Goal: Find contact information: Find contact information

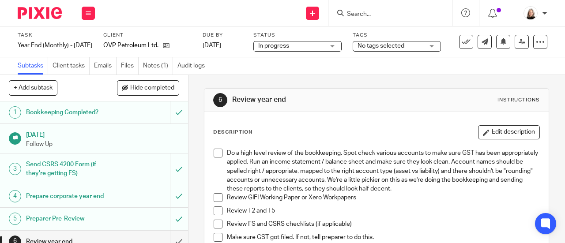
drag, startPoint x: 390, startPoint y: 4, endPoint x: 397, endPoint y: 8, distance: 8.1
click at [392, 6] on div at bounding box center [390, 13] width 124 height 26
click at [394, 20] on div at bounding box center [390, 13] width 124 height 26
click at [400, 13] on input "Search" at bounding box center [385, 15] width 79 height 8
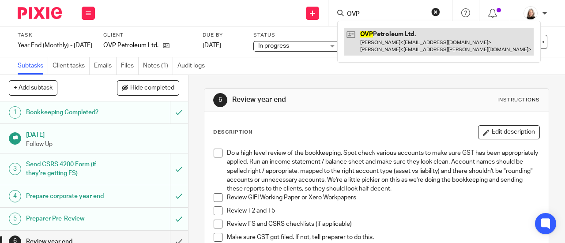
type input "OVP"
click at [398, 38] on link at bounding box center [438, 41] width 189 height 27
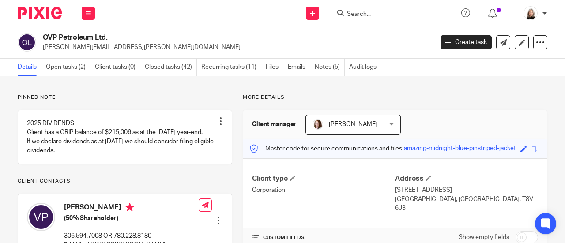
click at [391, 15] on input "Search" at bounding box center [385, 15] width 79 height 8
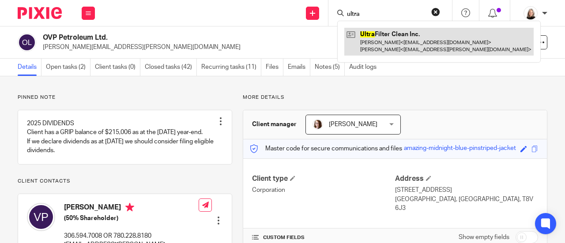
type input "ultra"
click at [397, 34] on link at bounding box center [438, 41] width 189 height 27
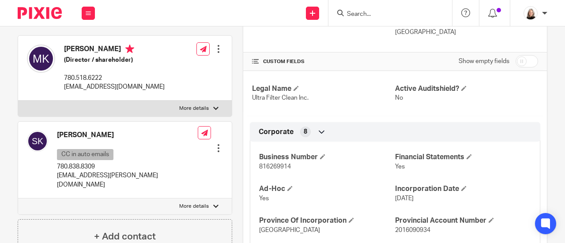
scroll to position [177, 0]
drag, startPoint x: 62, startPoint y: 95, endPoint x: 125, endPoint y: 97, distance: 63.1
click at [125, 95] on div "Mark King (Director / shareholder) 780.518.6222 admin@filterclean.ca" at bounding box center [96, 68] width 138 height 56
copy p "admin@filterclean.ca"
drag, startPoint x: 256, startPoint y: 165, endPoint x: 303, endPoint y: 170, distance: 47.0
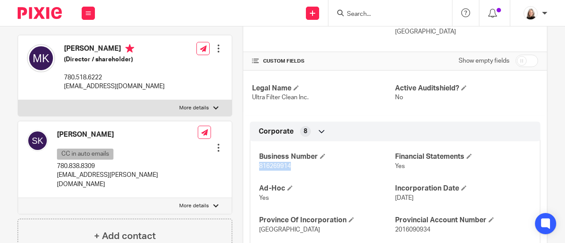
click at [303, 170] on div "Business Number 816269914 Financial Statements Yes Ad-Hoc Yes Incorporation Dat…" at bounding box center [395, 206] width 290 height 143
copy span "816269914"
